Goal: Register for event/course

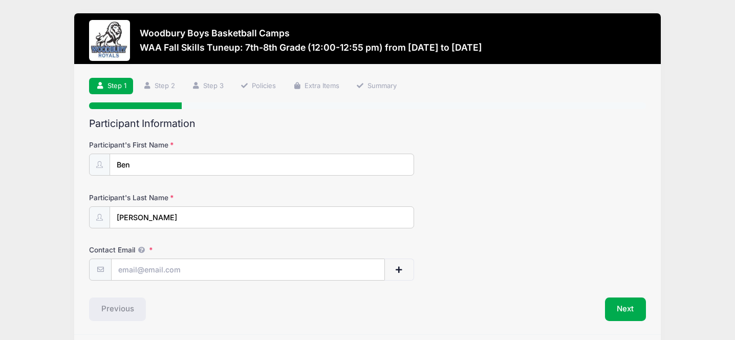
scroll to position [34, 0]
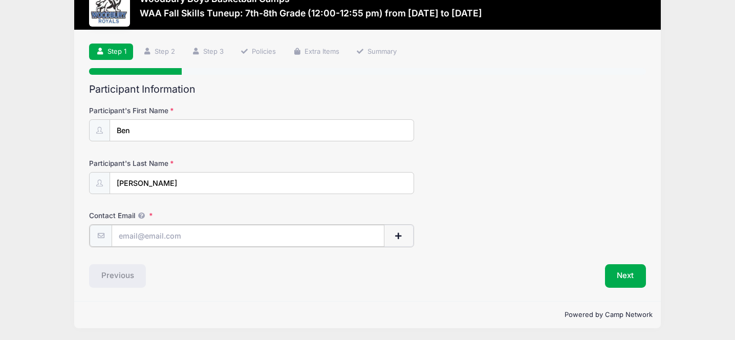
click at [236, 245] on input "Contact Email" at bounding box center [248, 236] width 273 height 22
type input "[PERSON_NAME][EMAIL_ADDRESS][PERSON_NAME][DOMAIN_NAME]"
type input "[PERSON_NAME]"
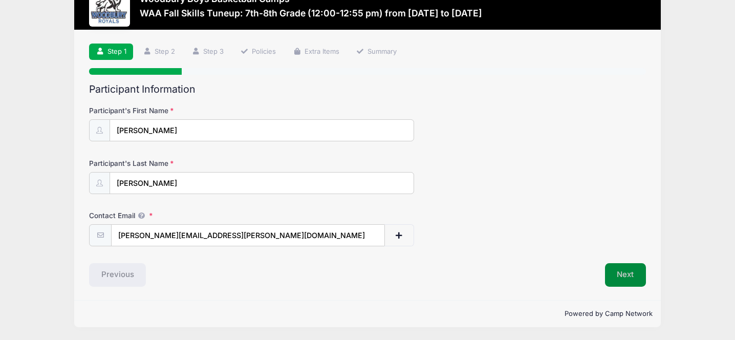
click at [620, 270] on button "Next" at bounding box center [625, 275] width 41 height 24
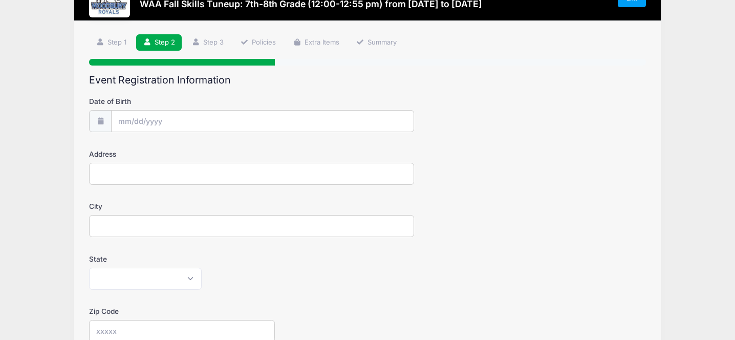
scroll to position [66, 0]
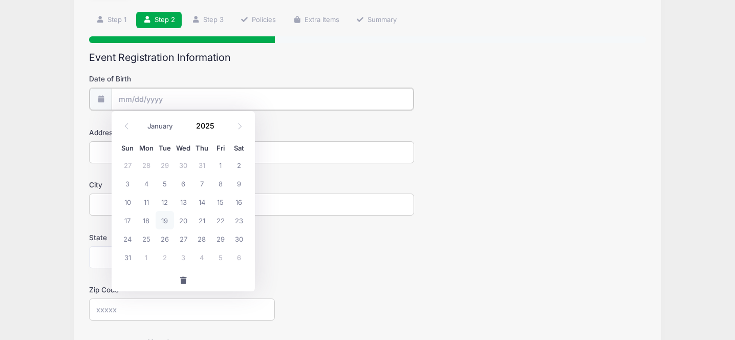
click at [229, 96] on input "Date of Birth" at bounding box center [263, 99] width 302 height 22
click at [140, 101] on input "Date of Birth" at bounding box center [263, 99] width 302 height 22
click at [126, 103] on input "Date of Birth" at bounding box center [263, 99] width 302 height 22
click at [122, 123] on span at bounding box center [126, 126] width 17 height 17
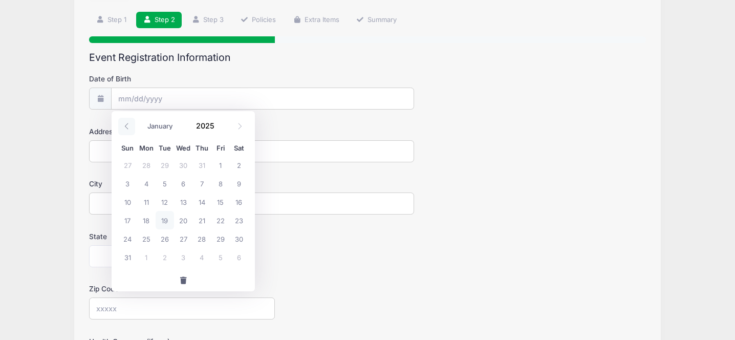
select select "6"
click at [151, 125] on select "January February March April May June July August September October November De…" at bounding box center [165, 126] width 46 height 13
click at [218, 128] on span at bounding box center [220, 130] width 7 height 8
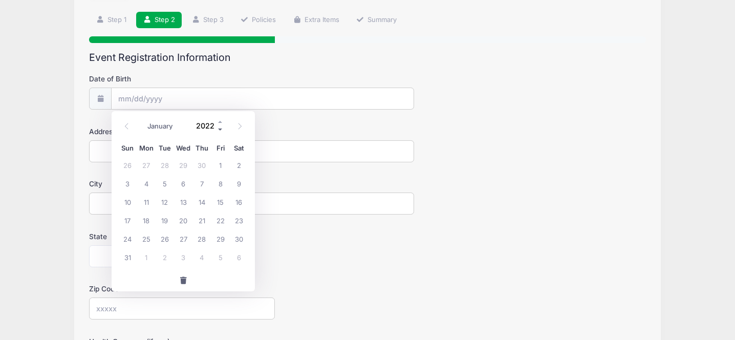
click at [218, 128] on span at bounding box center [220, 130] width 7 height 8
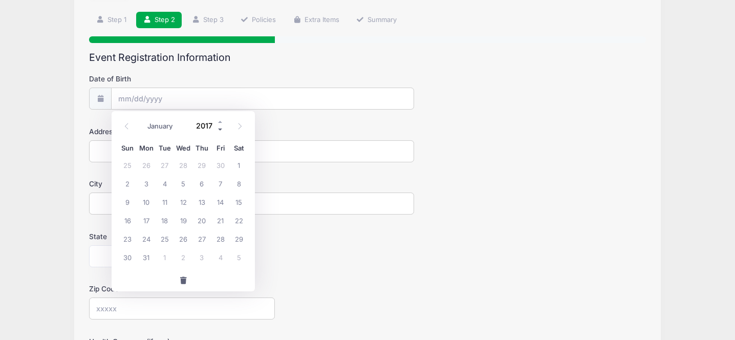
click at [218, 128] on span at bounding box center [220, 130] width 7 height 8
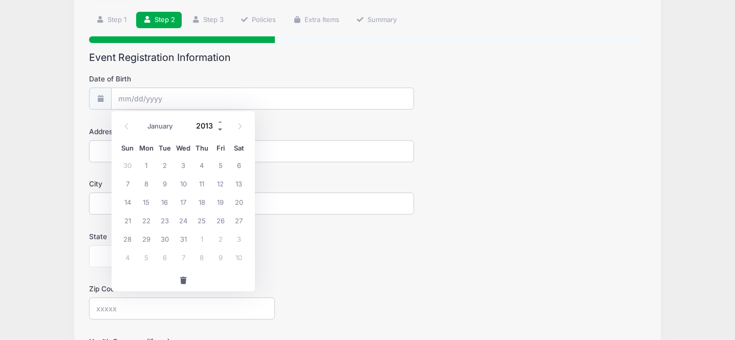
type input "2012"
click at [128, 220] on span "22" at bounding box center [127, 220] width 18 height 18
type input "[DATE]"
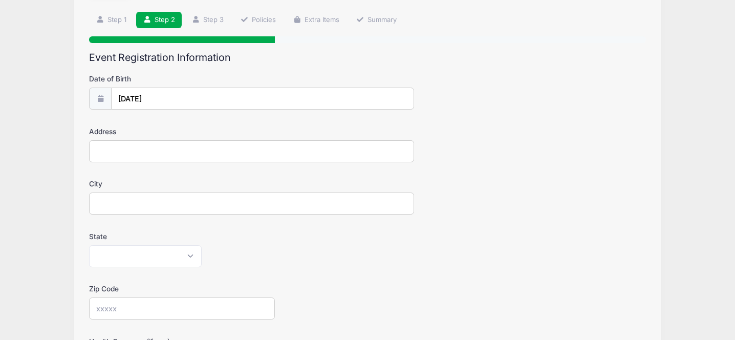
click at [124, 155] on input "Address" at bounding box center [251, 151] width 325 height 22
type input "1833 Bromley Dr"
type input "Saint [PERSON_NAME]"
select select "MN"
type input "55125"
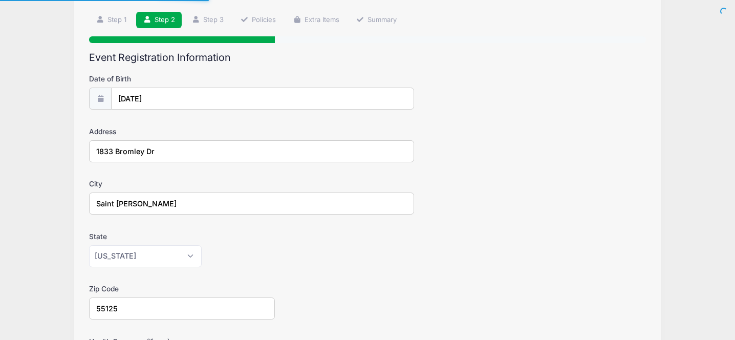
click at [411, 288] on div "Zip Code 55125" at bounding box center [367, 302] width 557 height 36
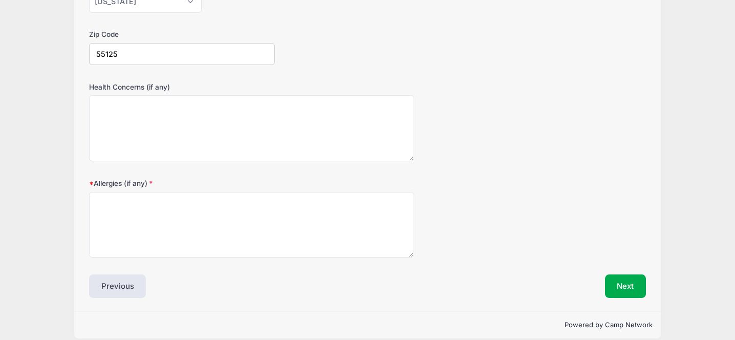
scroll to position [332, 0]
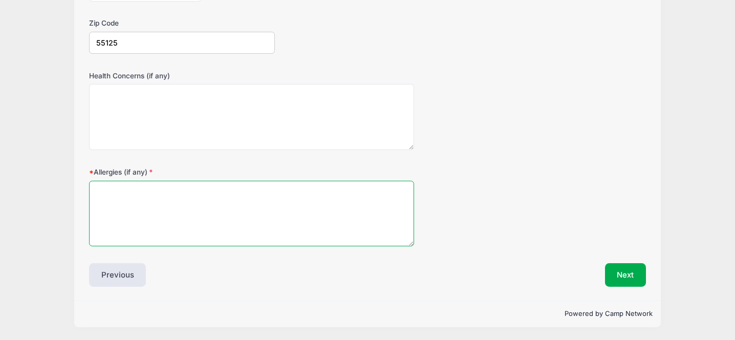
click at [294, 219] on textarea "Allergies (if any)" at bounding box center [251, 214] width 325 height 66
type textarea "NA"
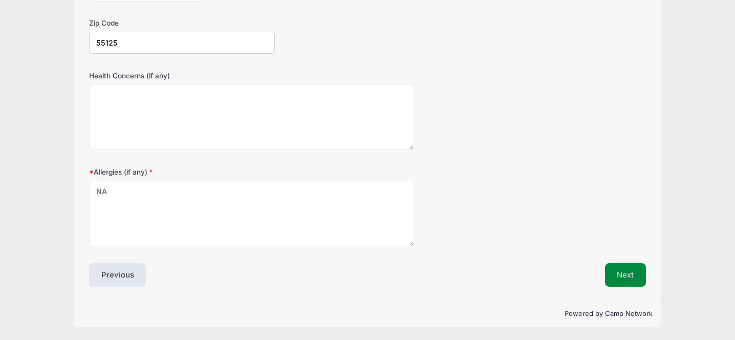
click at [626, 267] on button "Next" at bounding box center [625, 275] width 41 height 24
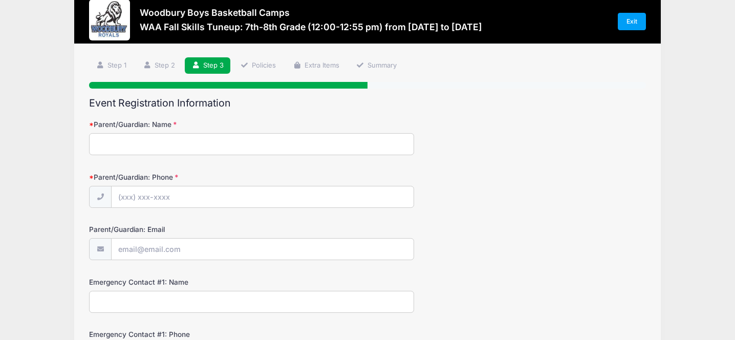
scroll to position [0, 0]
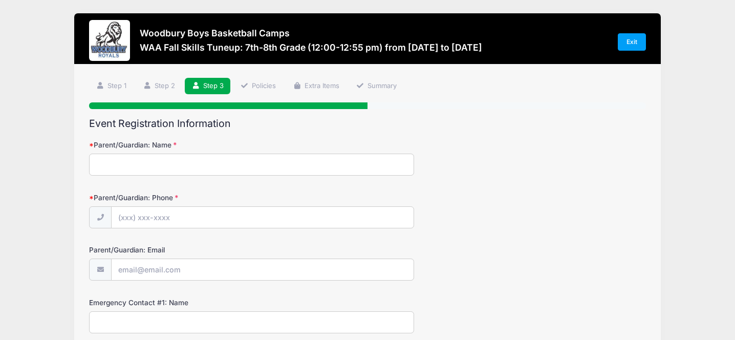
click at [286, 159] on input "Parent/Guardian: Name" at bounding box center [251, 165] width 325 height 22
click at [170, 171] on input "Parent/Guardian: Name" at bounding box center [251, 165] width 325 height 22
type input "[PERSON_NAME]"
click at [172, 217] on input "Parent/Guardian: Phone" at bounding box center [263, 218] width 302 height 22
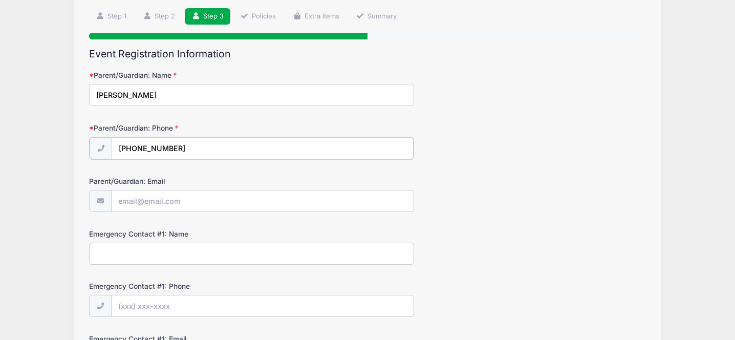
scroll to position [75, 0]
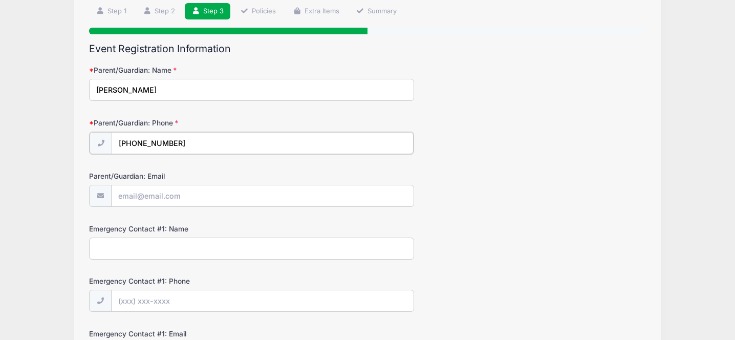
type input "[PHONE_NUMBER]"
click at [155, 196] on input "Parent/Guardian: Email" at bounding box center [263, 195] width 302 height 22
type input "[PERSON_NAME][EMAIL_ADDRESS][PERSON_NAME][DOMAIN_NAME]"
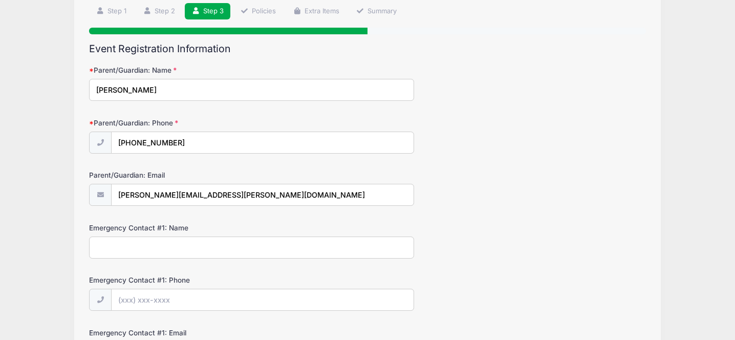
click at [446, 256] on div "Emergency Contact #1: Name" at bounding box center [367, 241] width 557 height 36
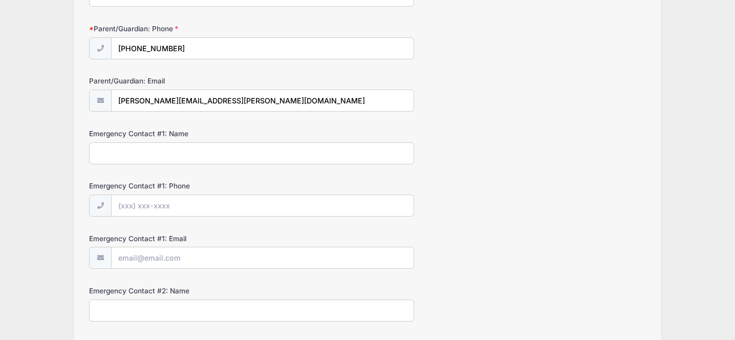
scroll to position [191, 0]
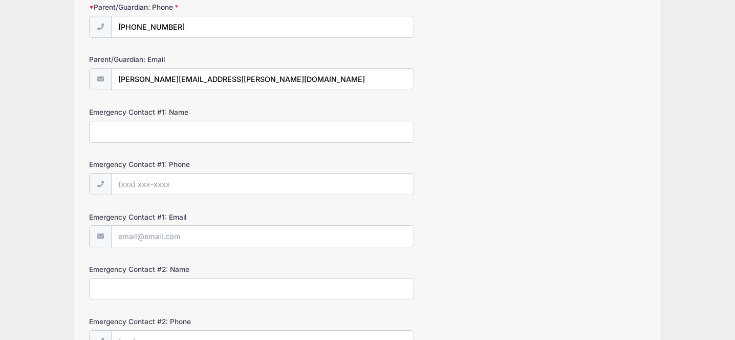
click at [142, 132] on input "Emergency Contact #1: Name" at bounding box center [251, 132] width 325 height 22
type input "[PERSON_NAME]"
click at [146, 186] on input "Emergency Contact #1: Phone" at bounding box center [263, 185] width 302 height 22
type input "[PHONE_NUMBER]"
click at [146, 234] on input "Emergency Contact #1: Email" at bounding box center [263, 237] width 302 height 22
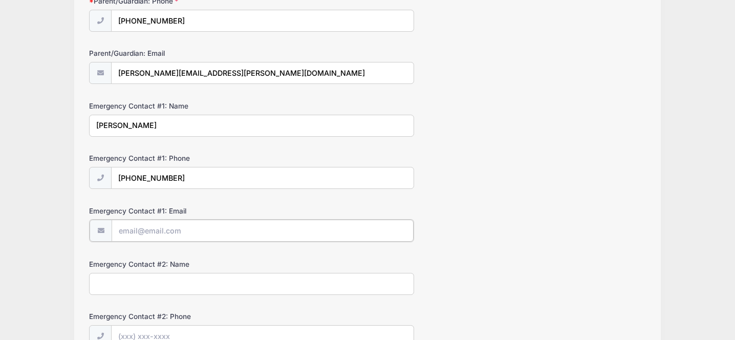
scroll to position [198, 0]
click at [146, 234] on input "Emergency Contact #1: Email" at bounding box center [263, 230] width 302 height 22
type input "[PERSON_NAME][EMAIL_ADDRESS][PERSON_NAME][DOMAIN_NAME]"
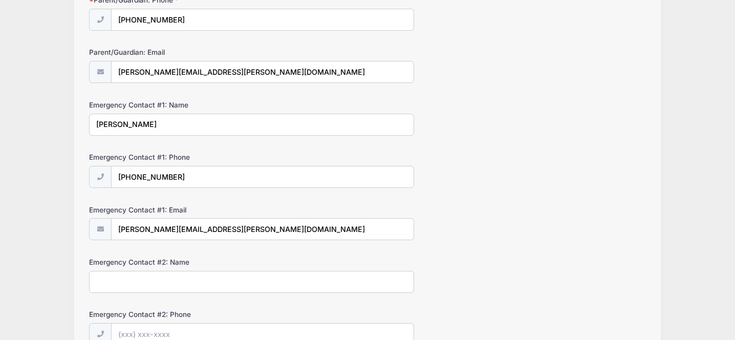
click at [478, 284] on div "Emergency Contact #2: Name" at bounding box center [367, 275] width 557 height 36
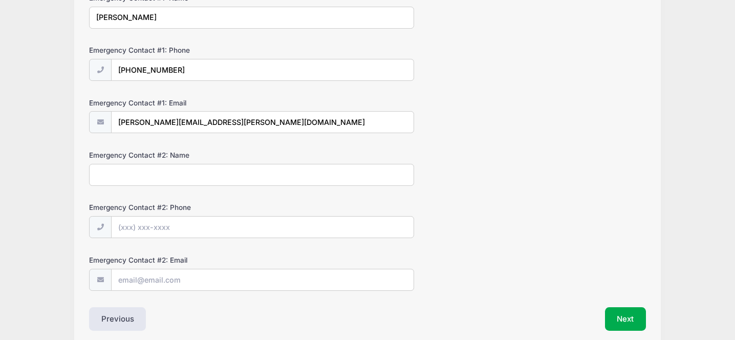
scroll to position [305, 0]
click at [262, 179] on input "Emergency Contact #2: Name" at bounding box center [251, 174] width 325 height 22
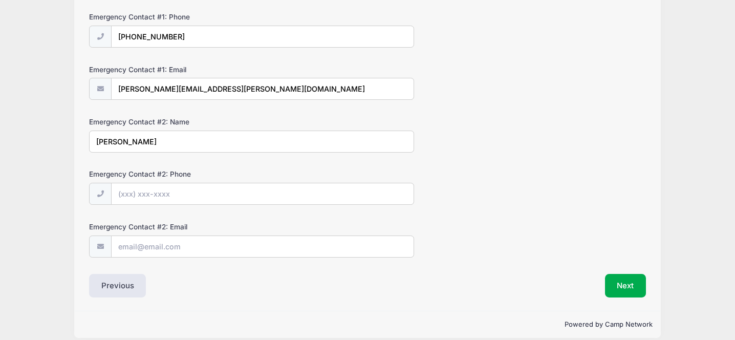
scroll to position [349, 0]
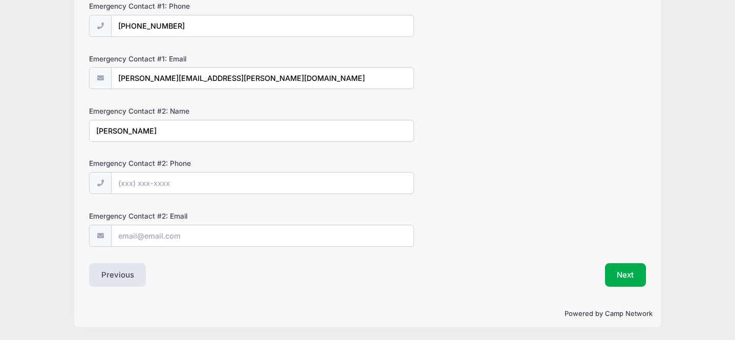
type input "[PERSON_NAME]"
click at [161, 187] on input "Emergency Contact #2: Phone" at bounding box center [263, 184] width 302 height 22
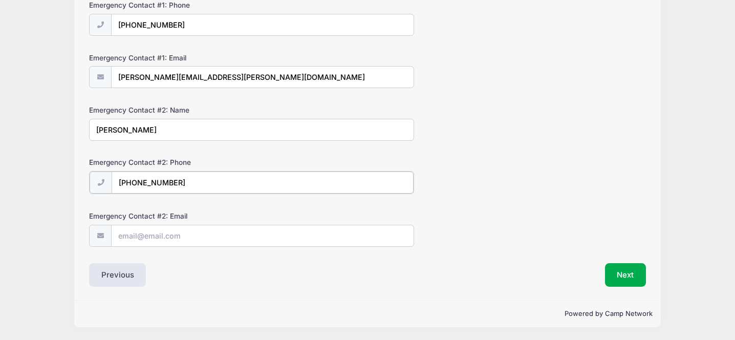
click at [159, 181] on input "[PHONE_NUMBER]" at bounding box center [263, 183] width 302 height 22
type input "[PHONE_NUMBER]"
click at [166, 227] on input "Emergency Contact #2: Email" at bounding box center [263, 235] width 302 height 22
type input "[EMAIL_ADDRESS][DOMAIN_NAME]"
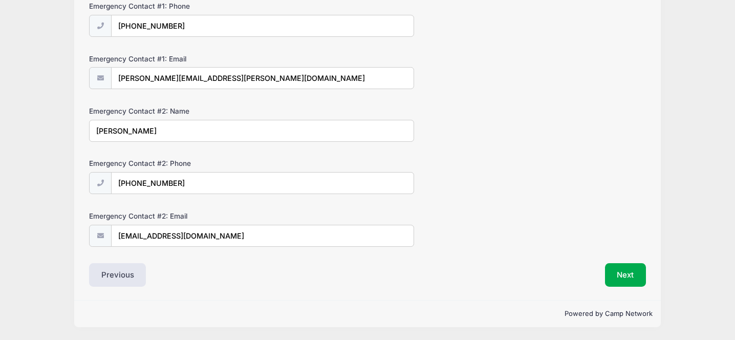
click at [435, 283] on div "Next" at bounding box center [510, 275] width 284 height 24
click at [631, 272] on button "Next" at bounding box center [625, 275] width 41 height 24
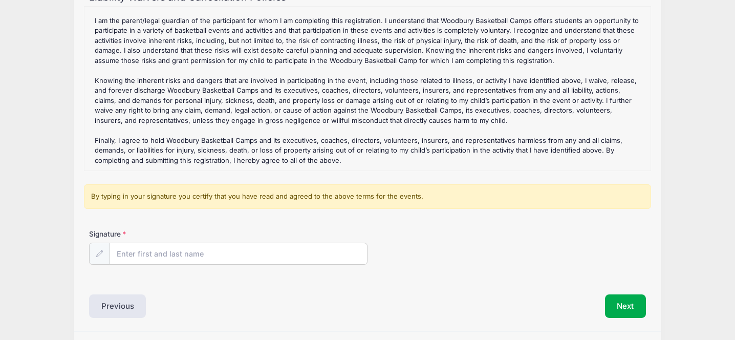
scroll to position [134, 0]
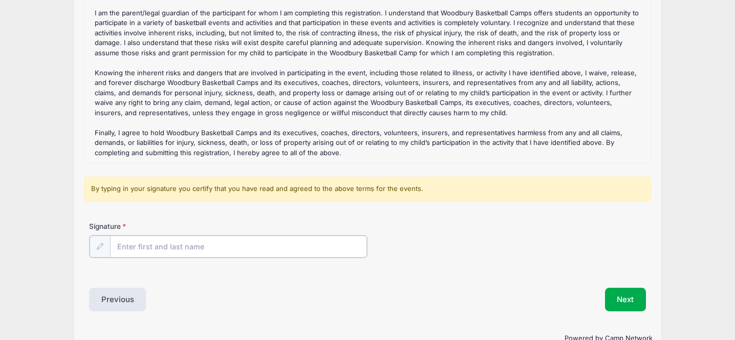
click at [308, 239] on input "Signature" at bounding box center [238, 247] width 257 height 22
type input "[PERSON_NAME]"
click at [625, 299] on button "Next" at bounding box center [625, 299] width 41 height 24
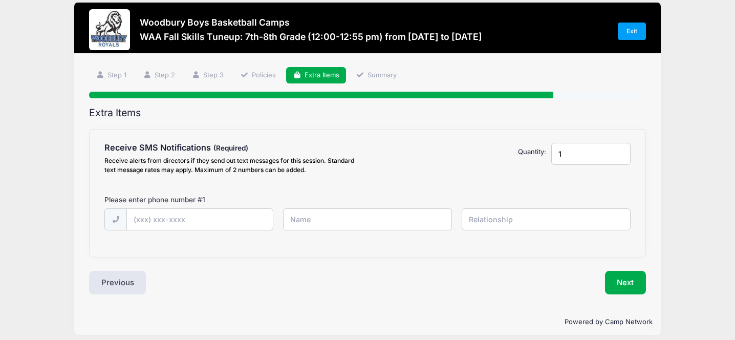
scroll to position [0, 0]
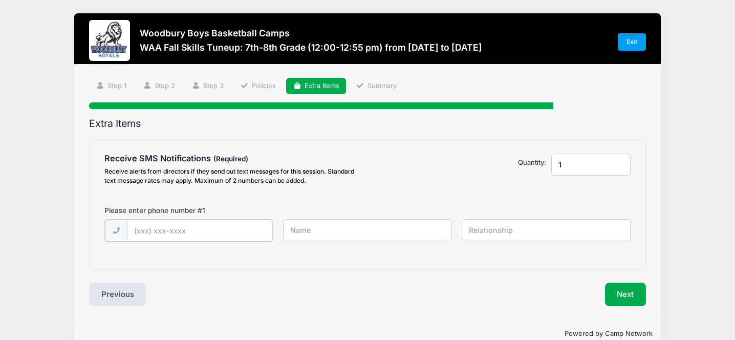
click at [0, 0] on input "text" at bounding box center [0, 0] width 0 height 0
type input "[PHONE_NUMBER]"
click at [0, 0] on input "text" at bounding box center [0, 0] width 0 height 0
type input "[PERSON_NAME]"
click at [0, 0] on input "text" at bounding box center [0, 0] width 0 height 0
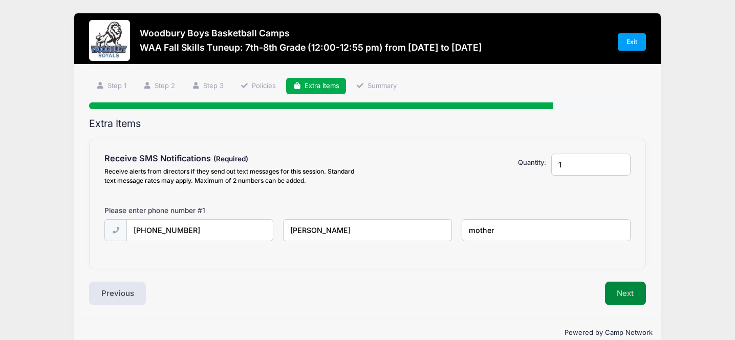
type input "mother"
click at [631, 293] on button "Next" at bounding box center [625, 294] width 41 height 24
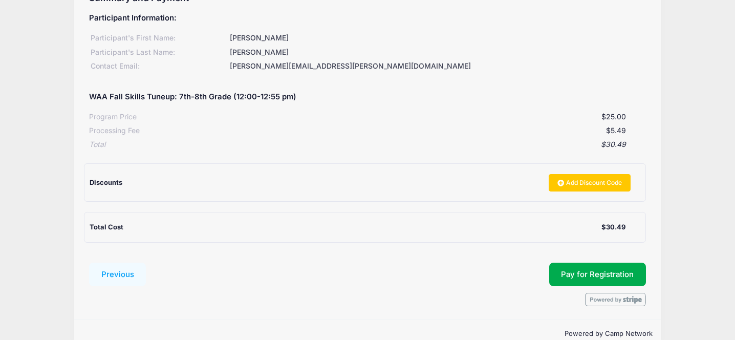
scroll to position [145, 0]
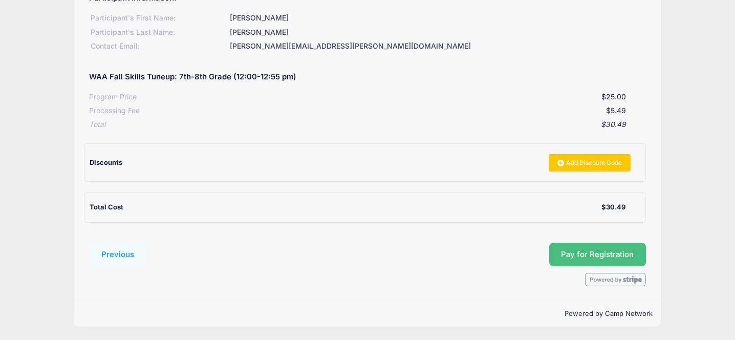
click at [593, 253] on span "Pay for Registration" at bounding box center [597, 254] width 73 height 9
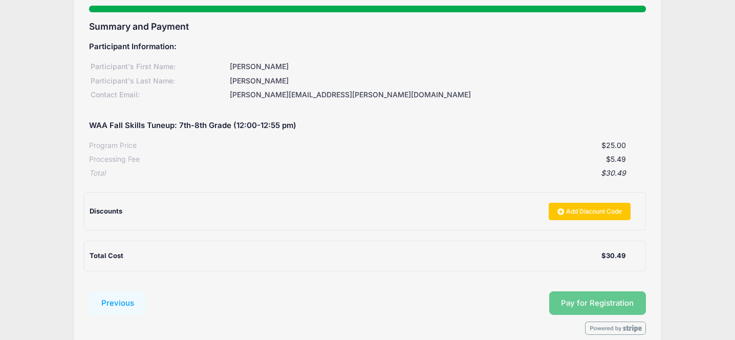
scroll to position [95, 0]
